Goal: Unclear

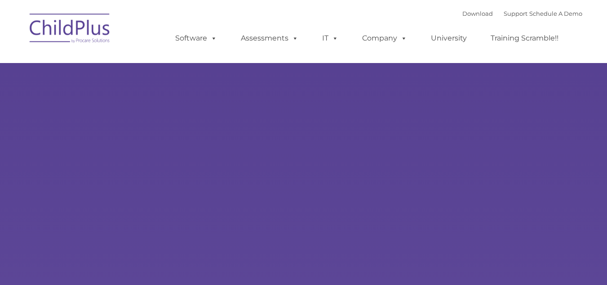
type input ""
select select "MEDIUM"
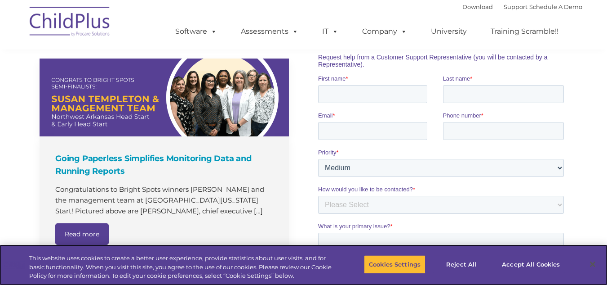
scroll to position [611, 0]
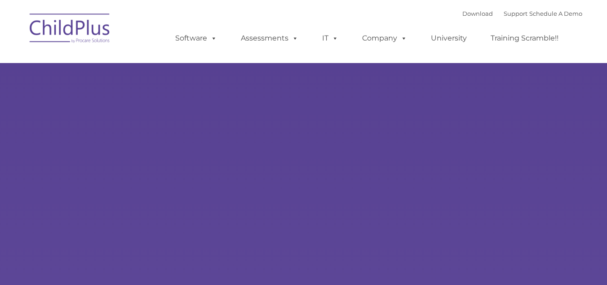
type input ""
select select "MEDIUM"
